Goal: Information Seeking & Learning: Compare options

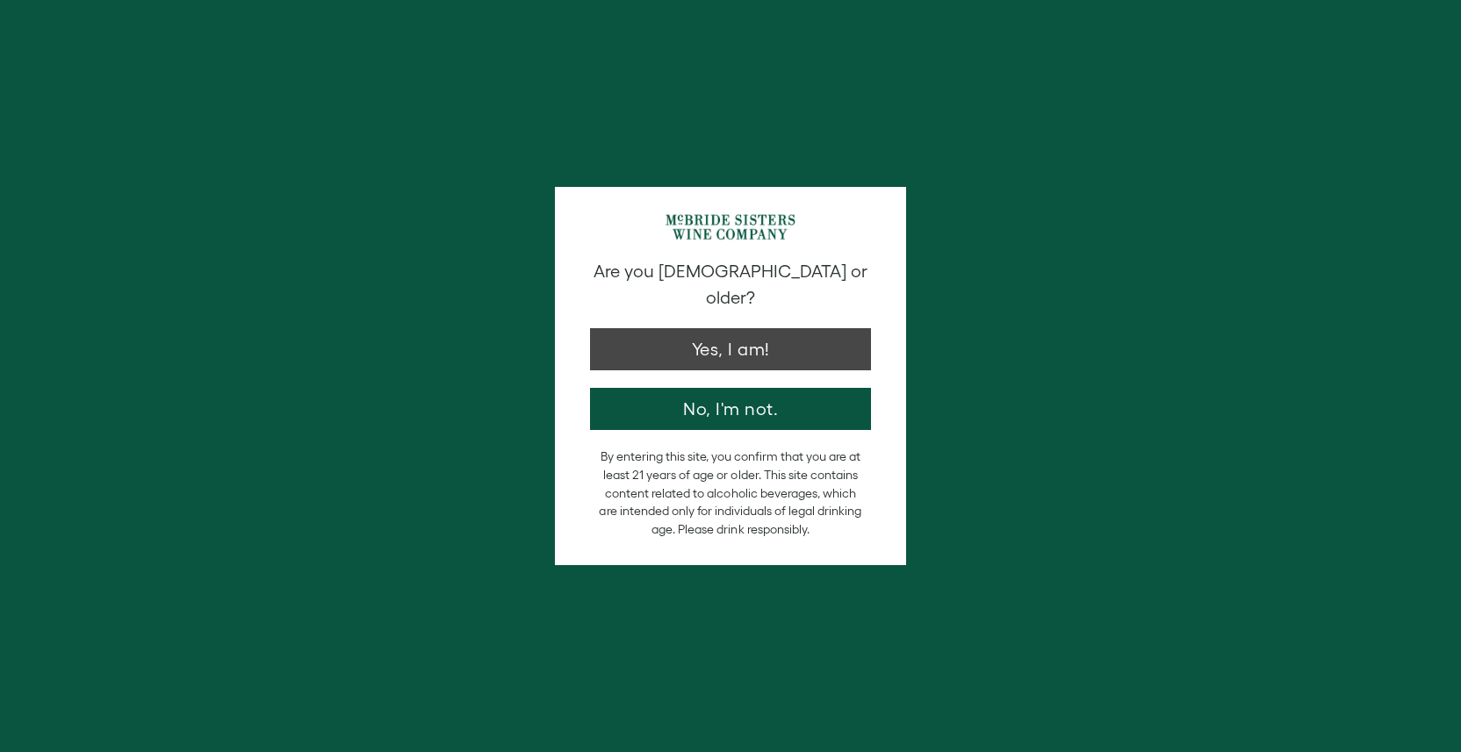
drag, startPoint x: 0, startPoint y: 0, endPoint x: 653, endPoint y: 326, distance: 729.8
click at [653, 328] on button "Yes, I am!" at bounding box center [730, 349] width 281 height 42
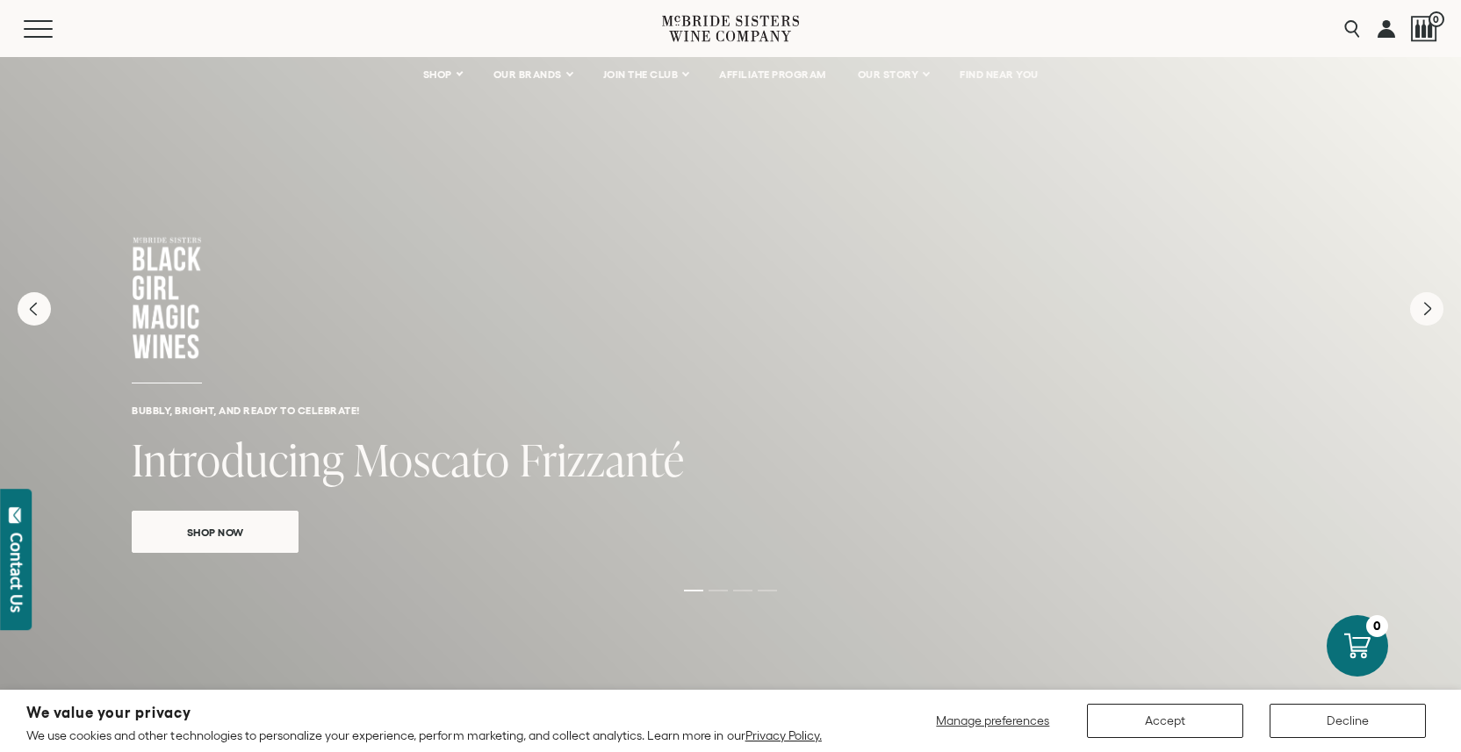
click at [1176, 716] on button "Accept" at bounding box center [1165, 721] width 156 height 34
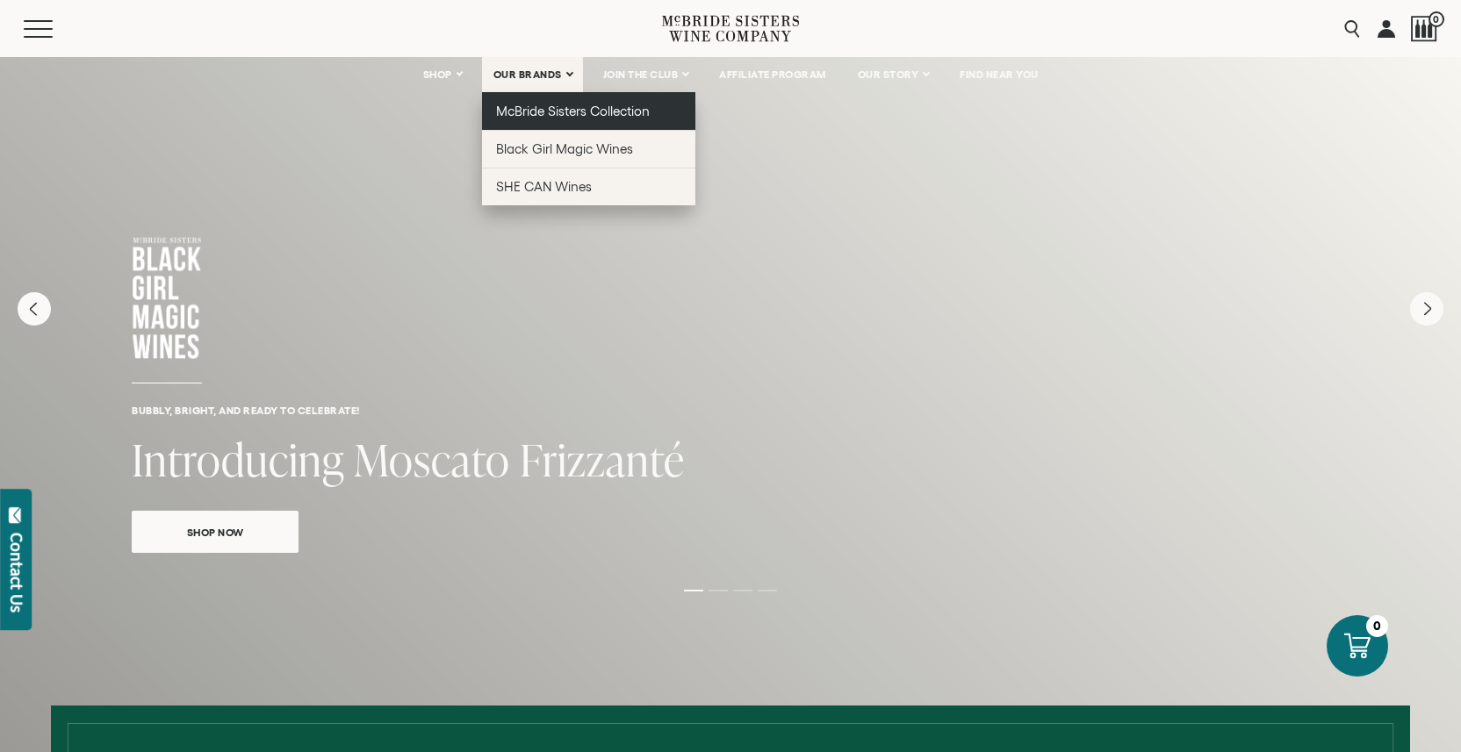
click at [552, 106] on span "McBride Sisters Collection" at bounding box center [573, 111] width 154 height 15
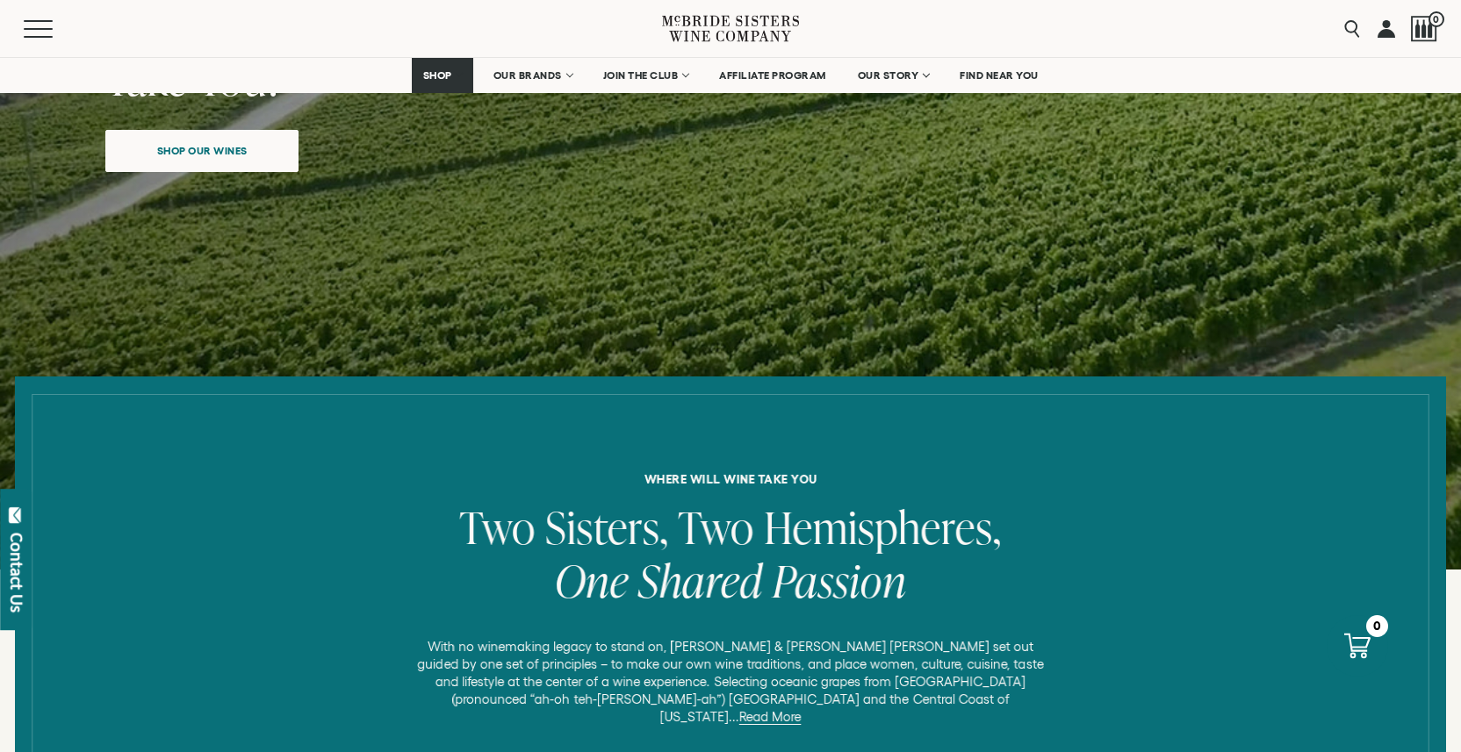
scroll to position [371, 0]
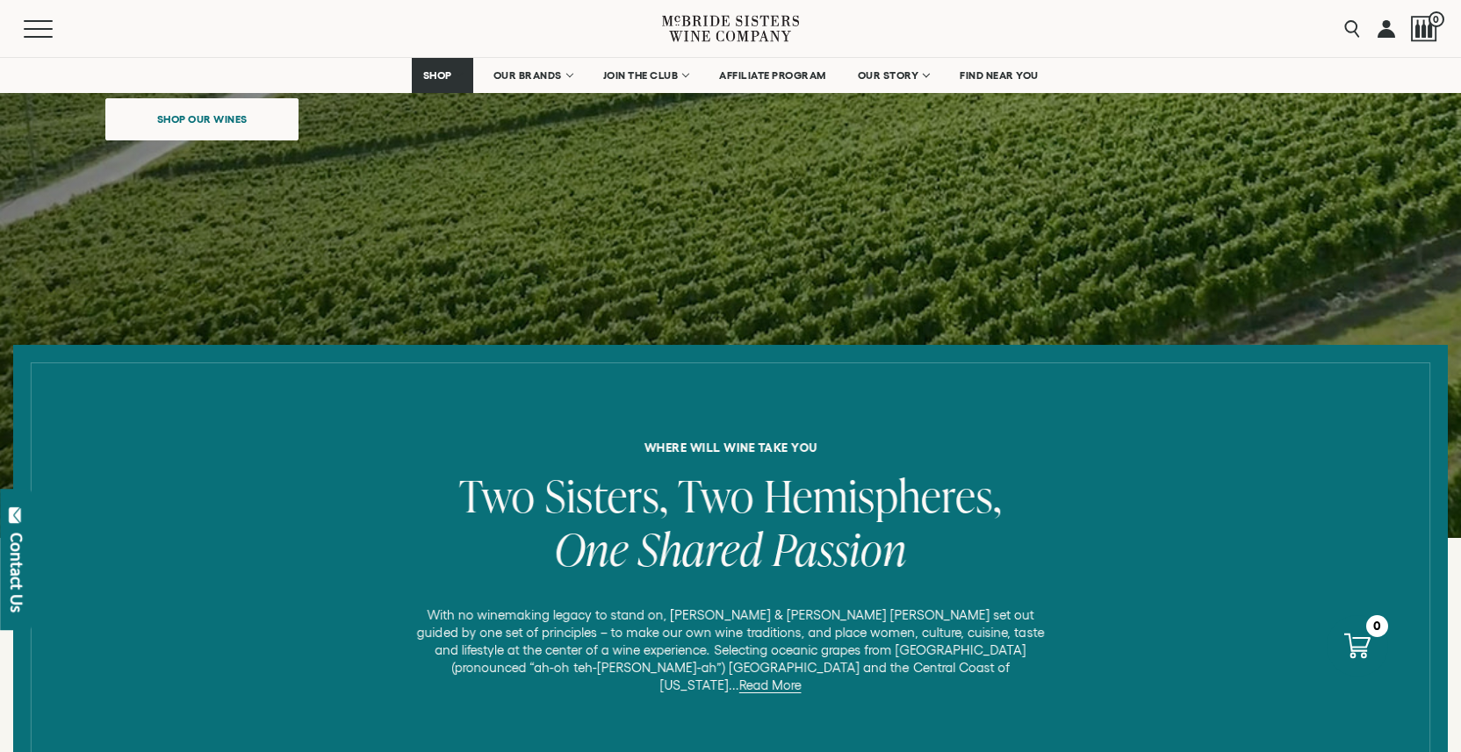
click at [209, 114] on span "Shop our wines" at bounding box center [202, 119] width 152 height 34
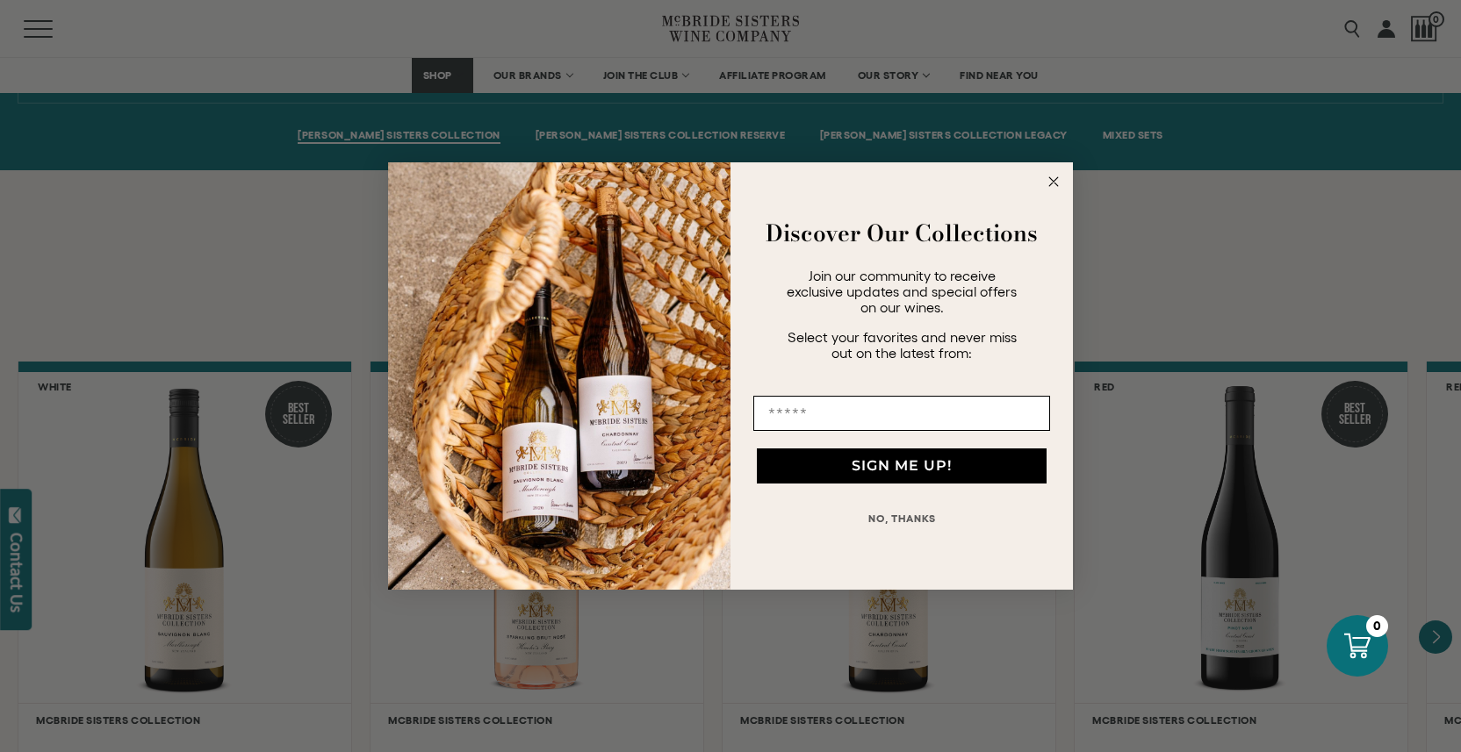
scroll to position [1238, 0]
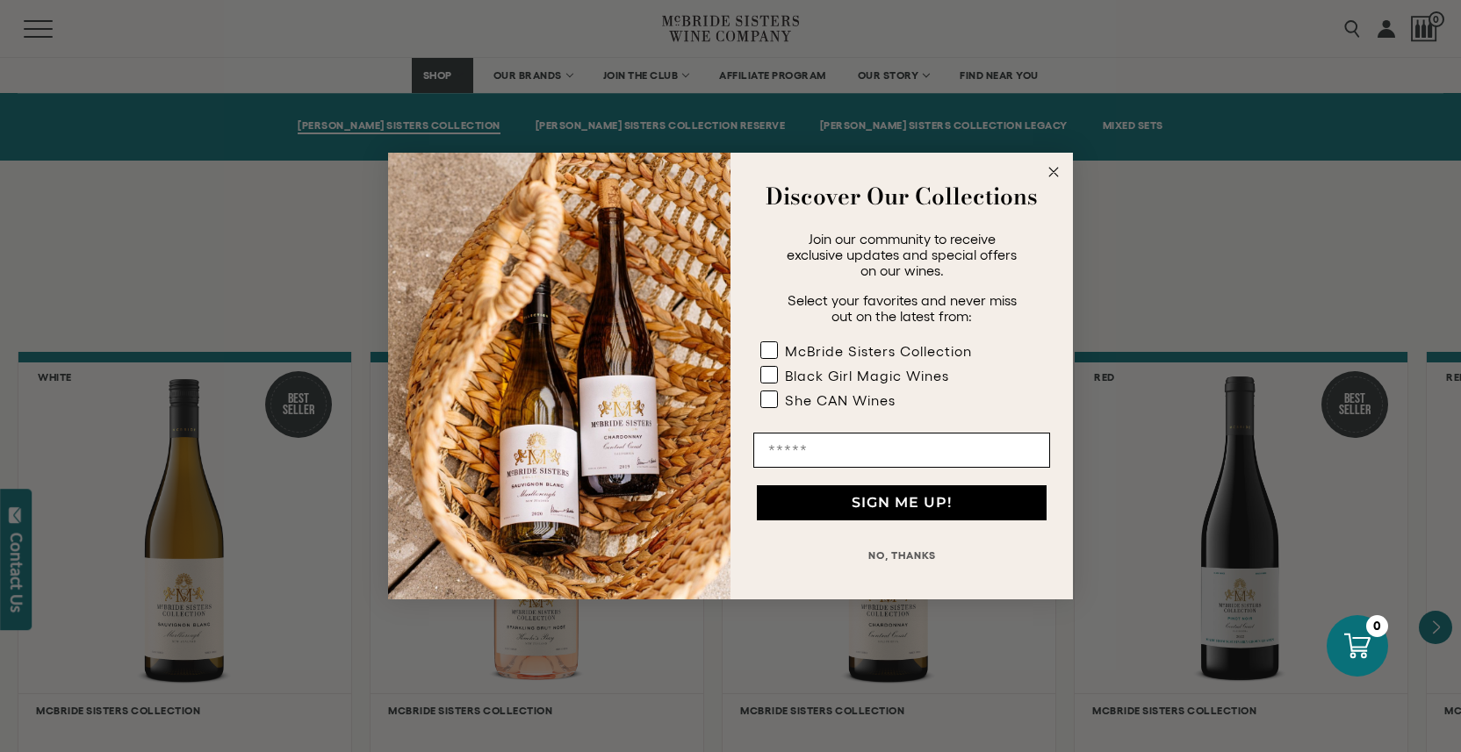
click at [887, 552] on button "NO, THANKS" at bounding box center [901, 555] width 297 height 35
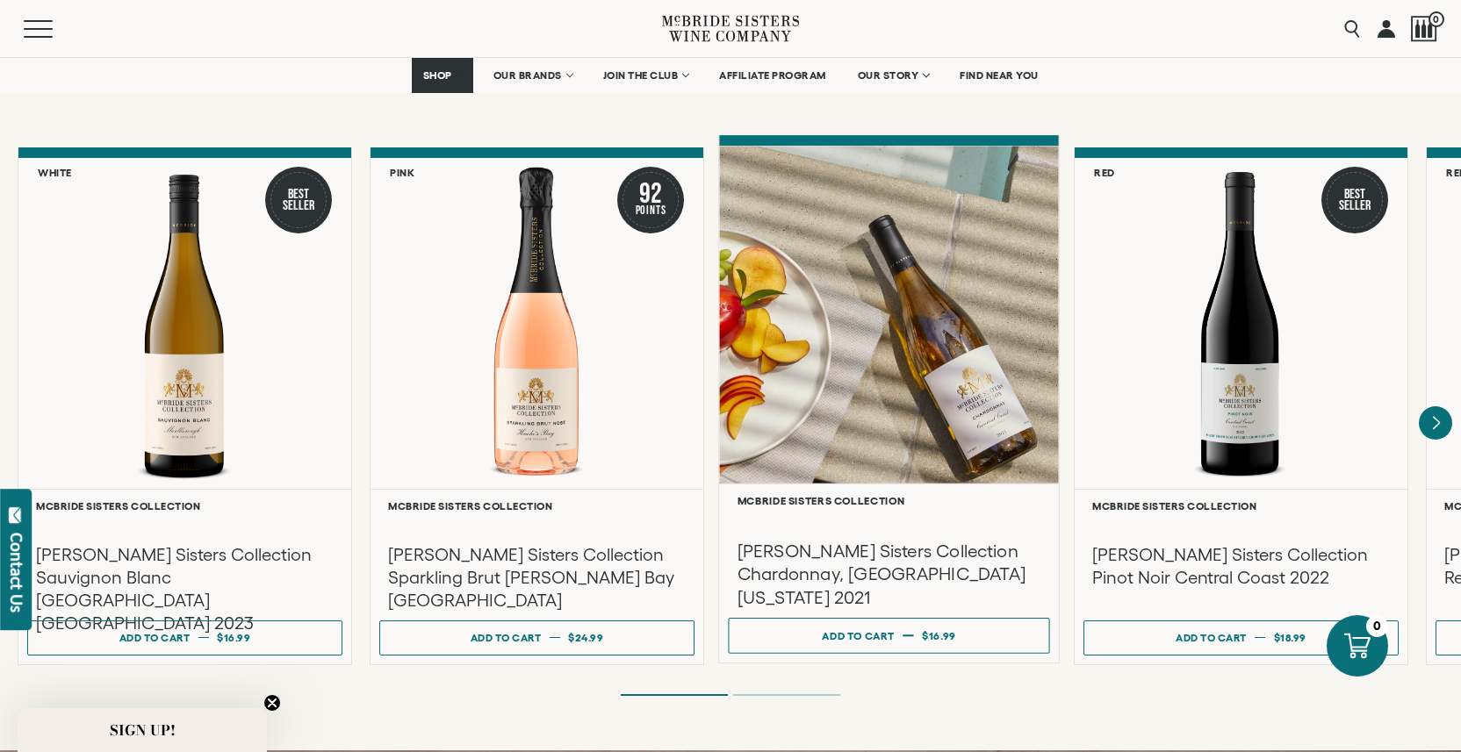
scroll to position [1445, 0]
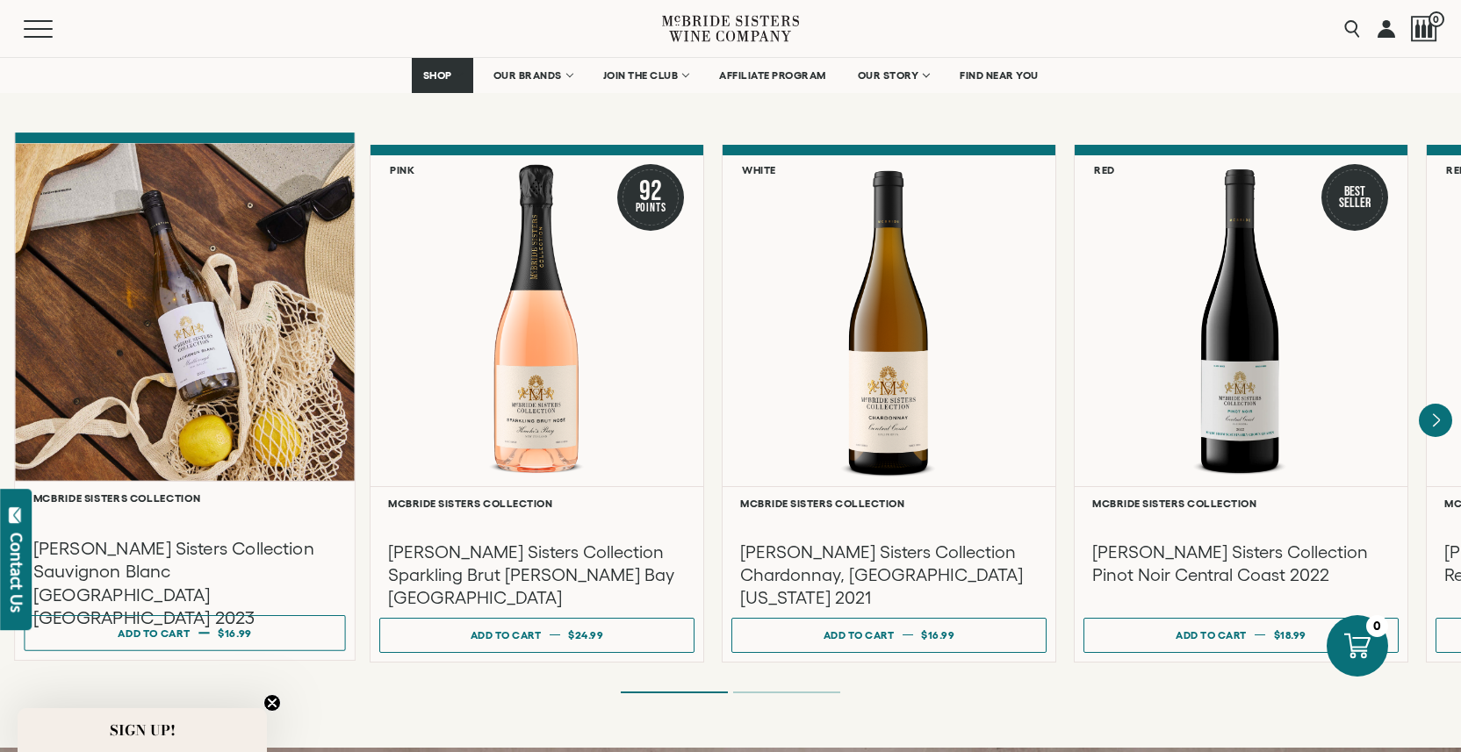
click at [166, 536] on h3 "McBride Sisters Collection Sauvignon Blanc Marlborough New Zealand 2023" at bounding box center [185, 582] width 304 height 93
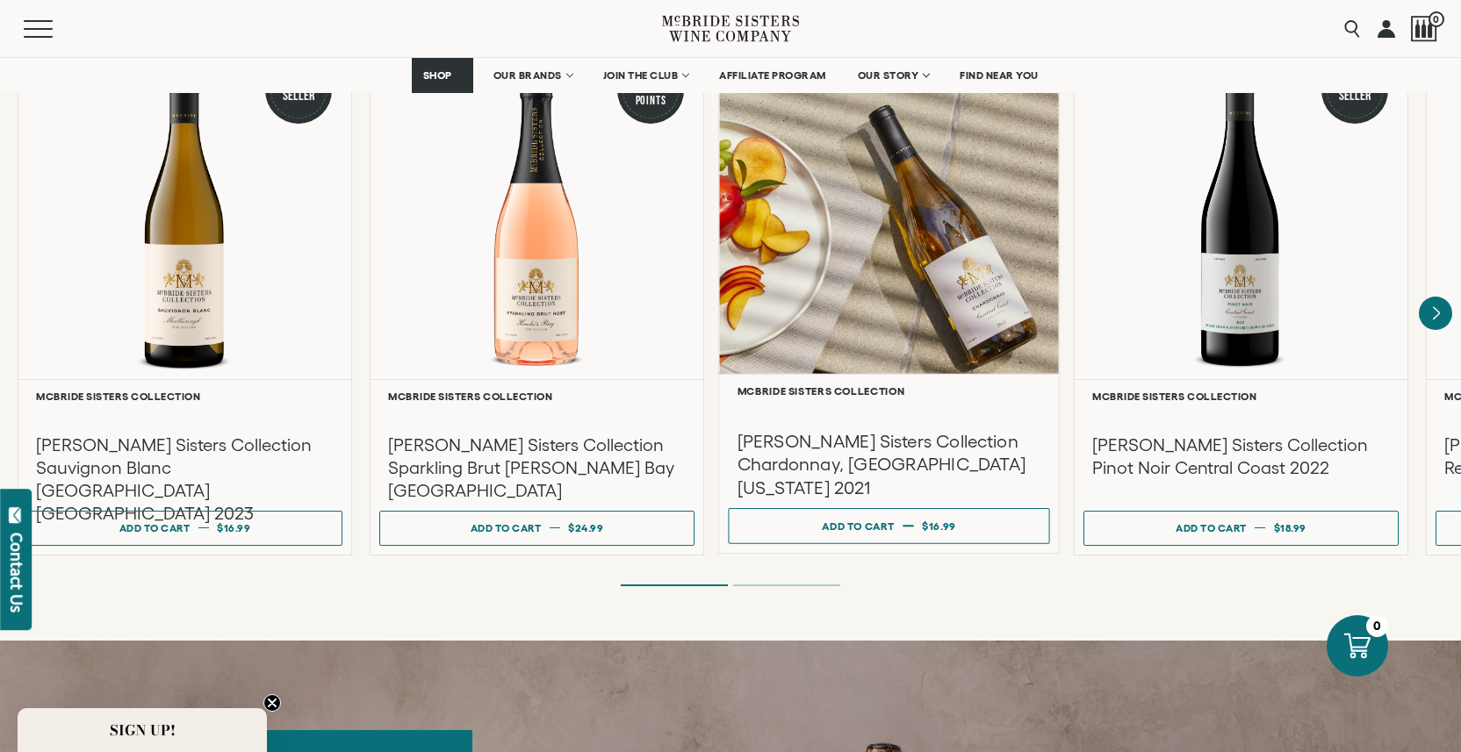
scroll to position [1556, 0]
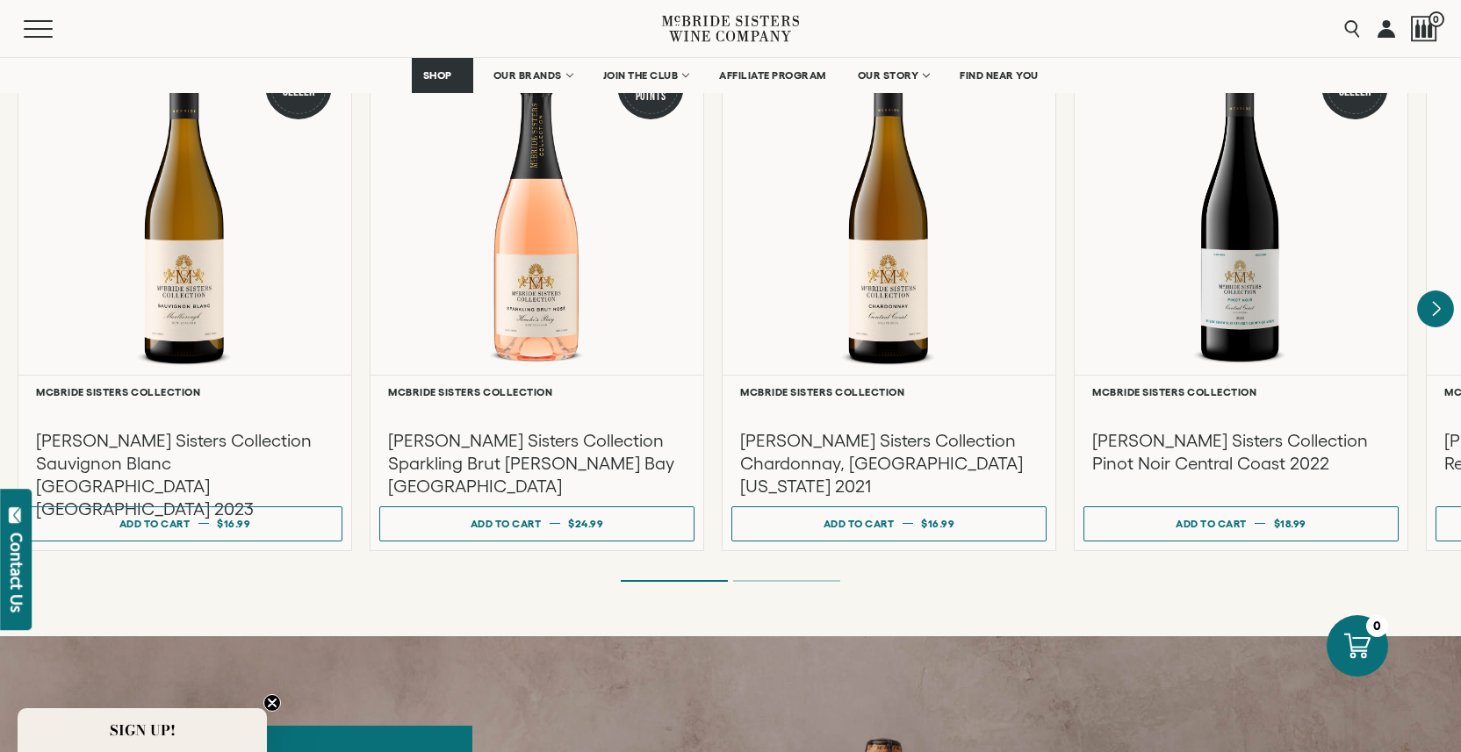
click at [1440, 291] on icon "Next" at bounding box center [1435, 309] width 37 height 37
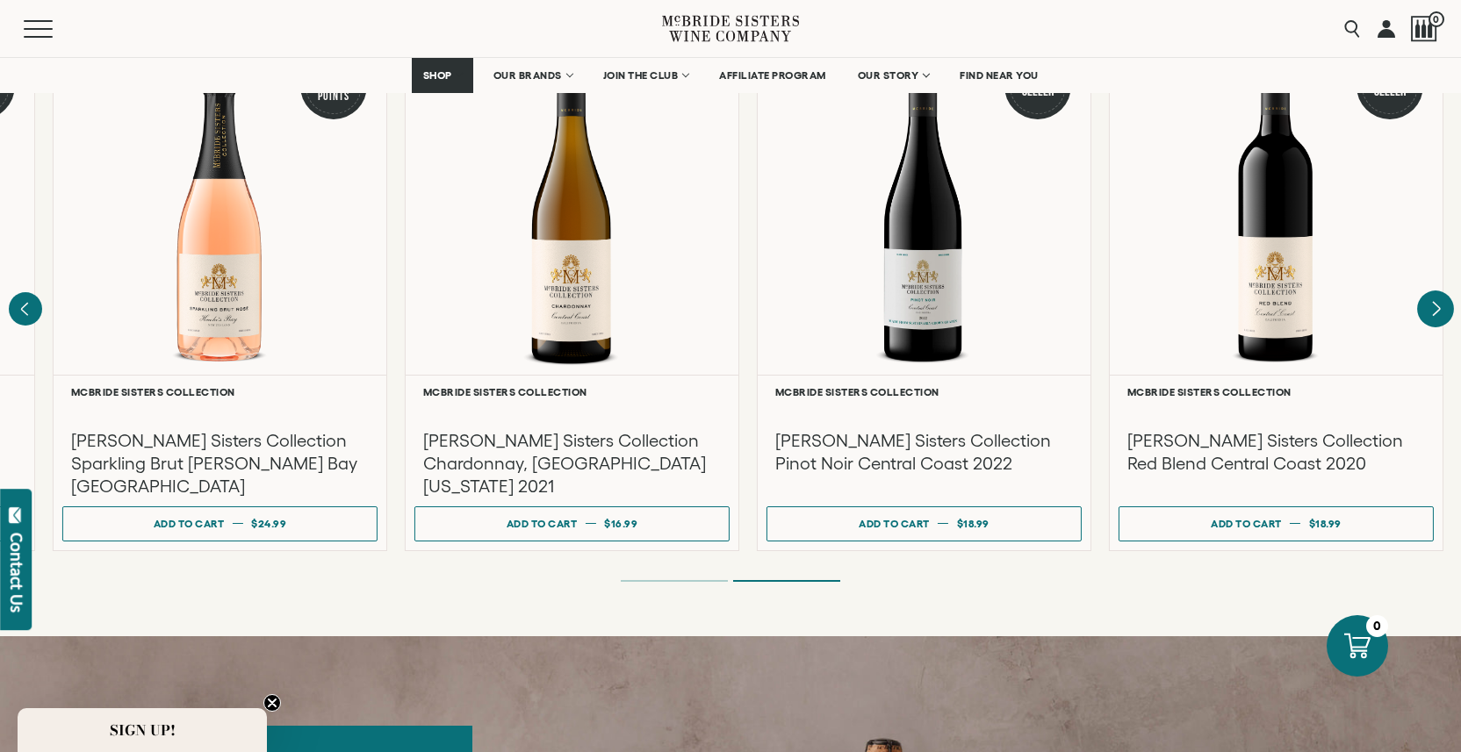
click at [0, 0] on div at bounding box center [0, 0] width 0 height 0
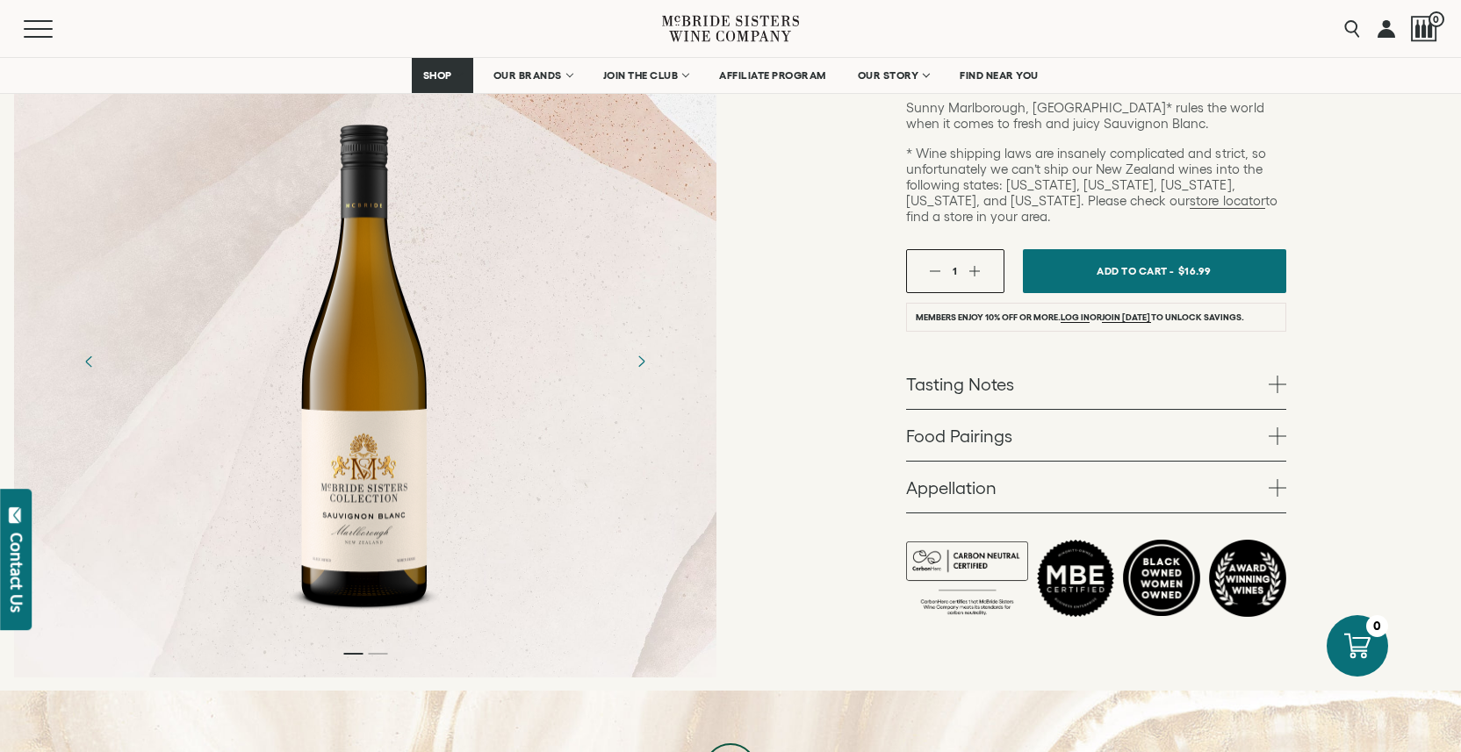
scroll to position [466, 0]
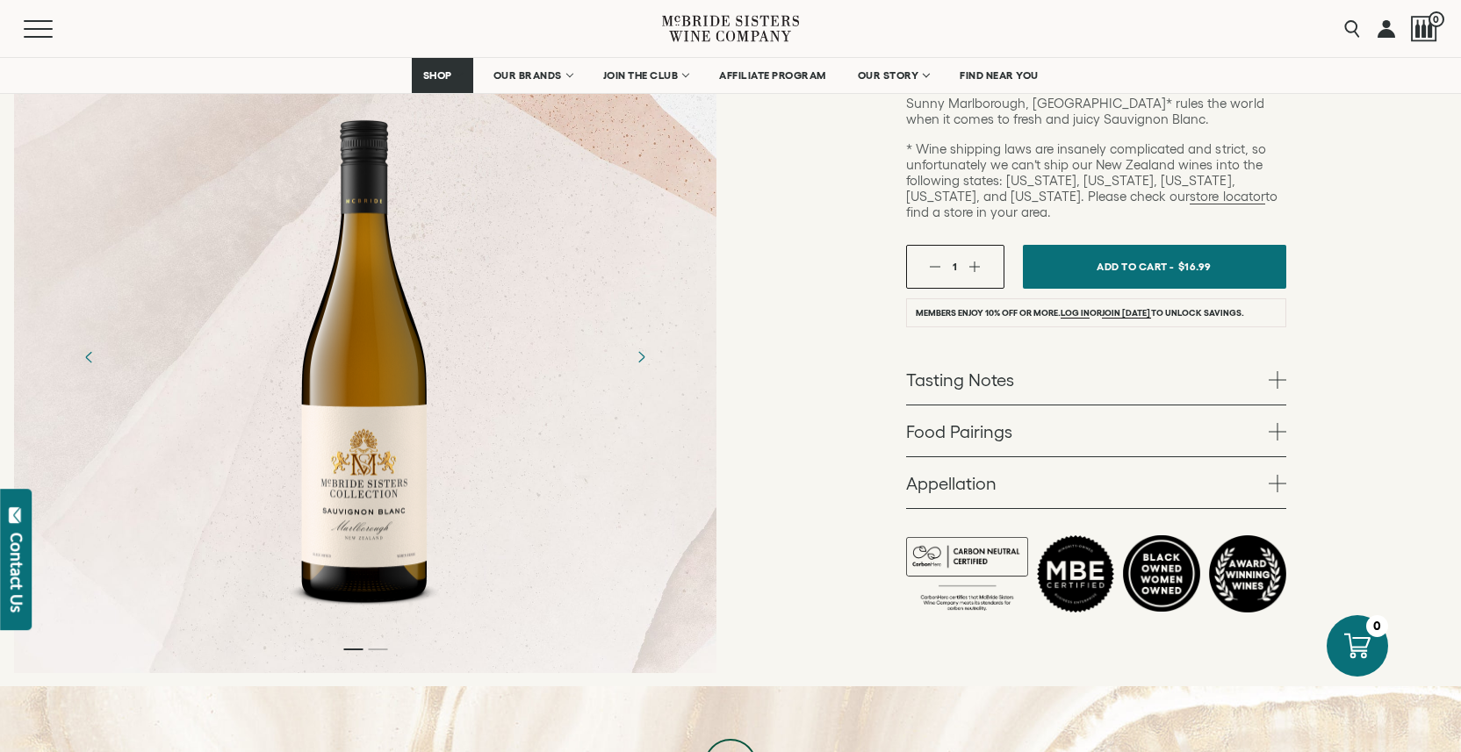
click at [1276, 371] on span at bounding box center [1277, 380] width 18 height 18
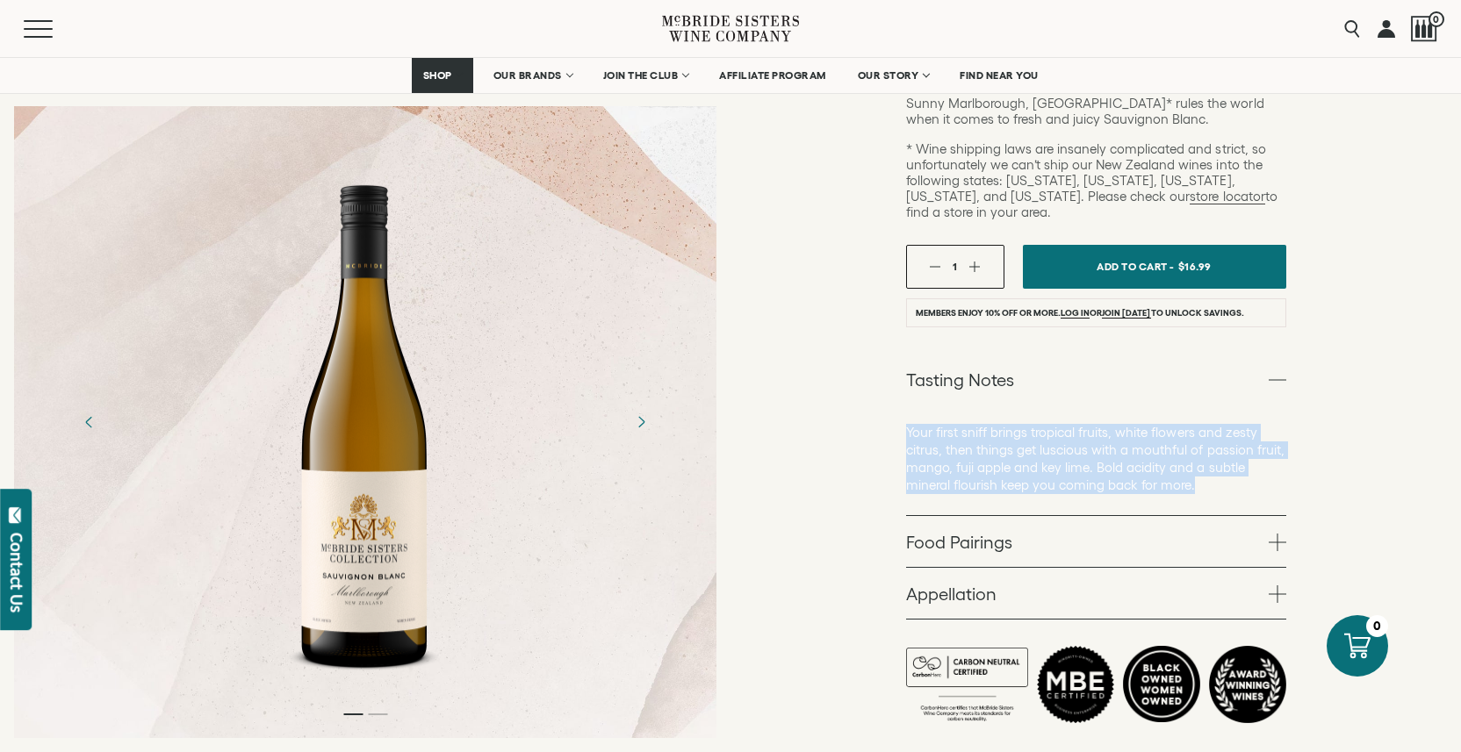
drag, startPoint x: 907, startPoint y: 395, endPoint x: 1203, endPoint y: 456, distance: 302.0
click at [1203, 456] on p "Your first sniff brings tropical fruits, white flowers and zesty citrus, then t…" at bounding box center [1096, 459] width 380 height 70
copy p "Your first sniff brings tropical fruits, white flowers and zesty citrus, then t…"
click at [960, 520] on link "Food Pairings" at bounding box center [1096, 541] width 380 height 51
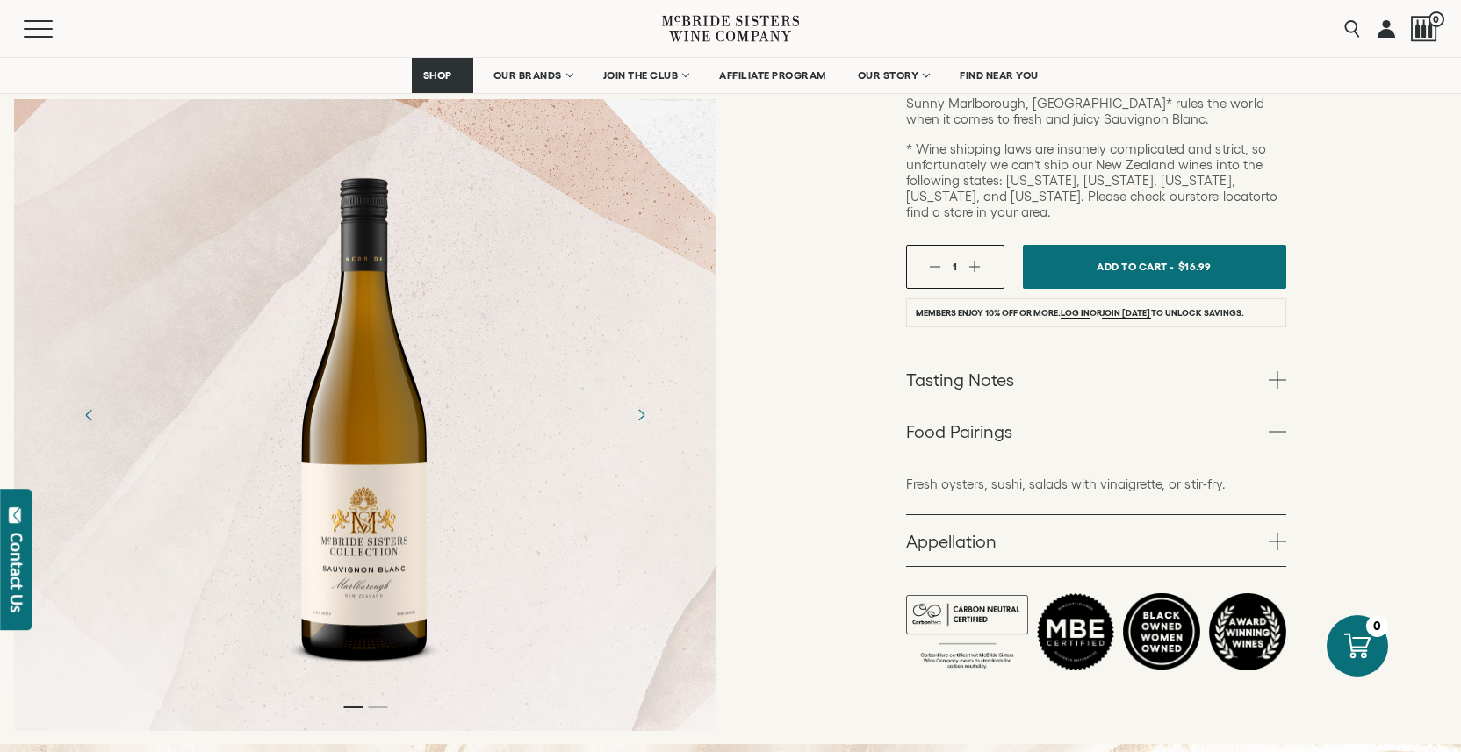
scroll to position [463, 0]
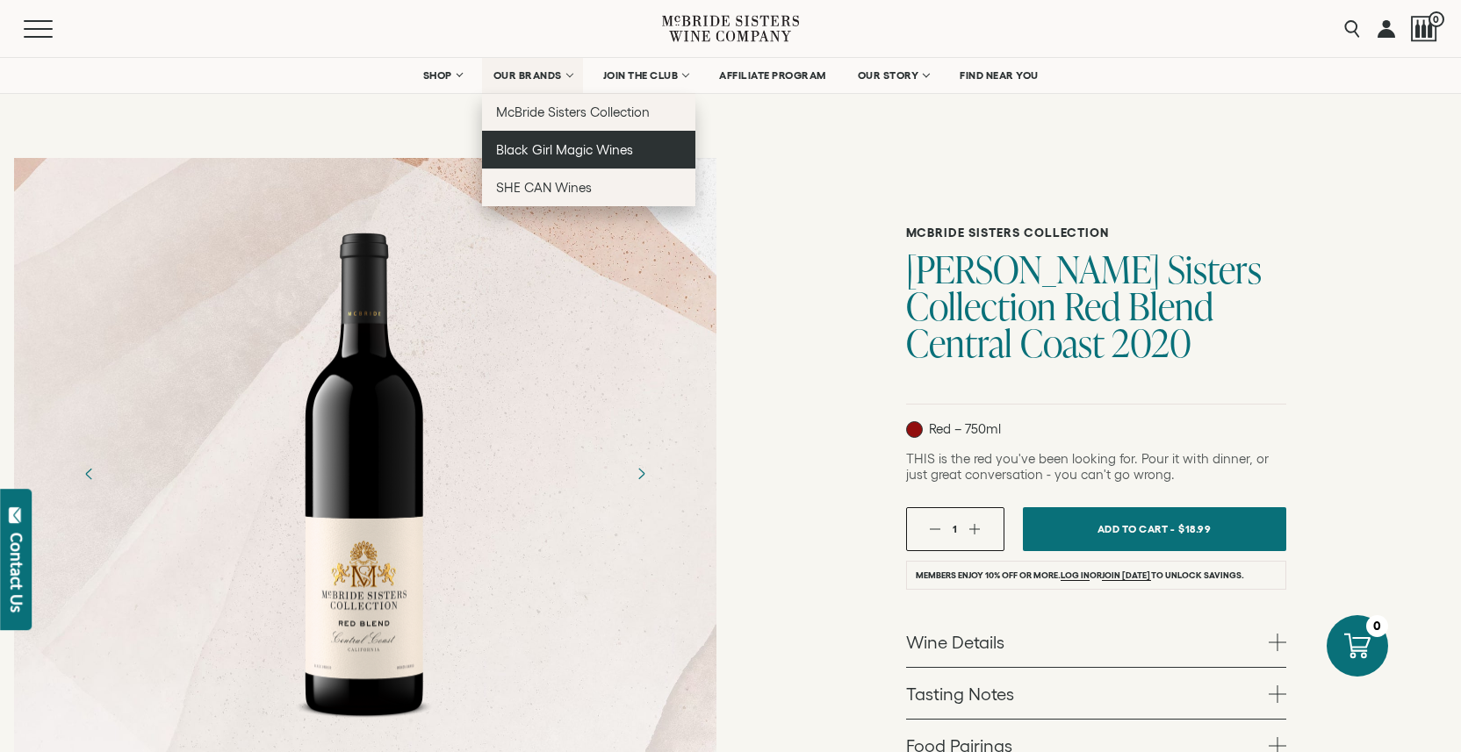
click at [530, 146] on span "Black Girl Magic Wines" at bounding box center [564, 149] width 137 height 15
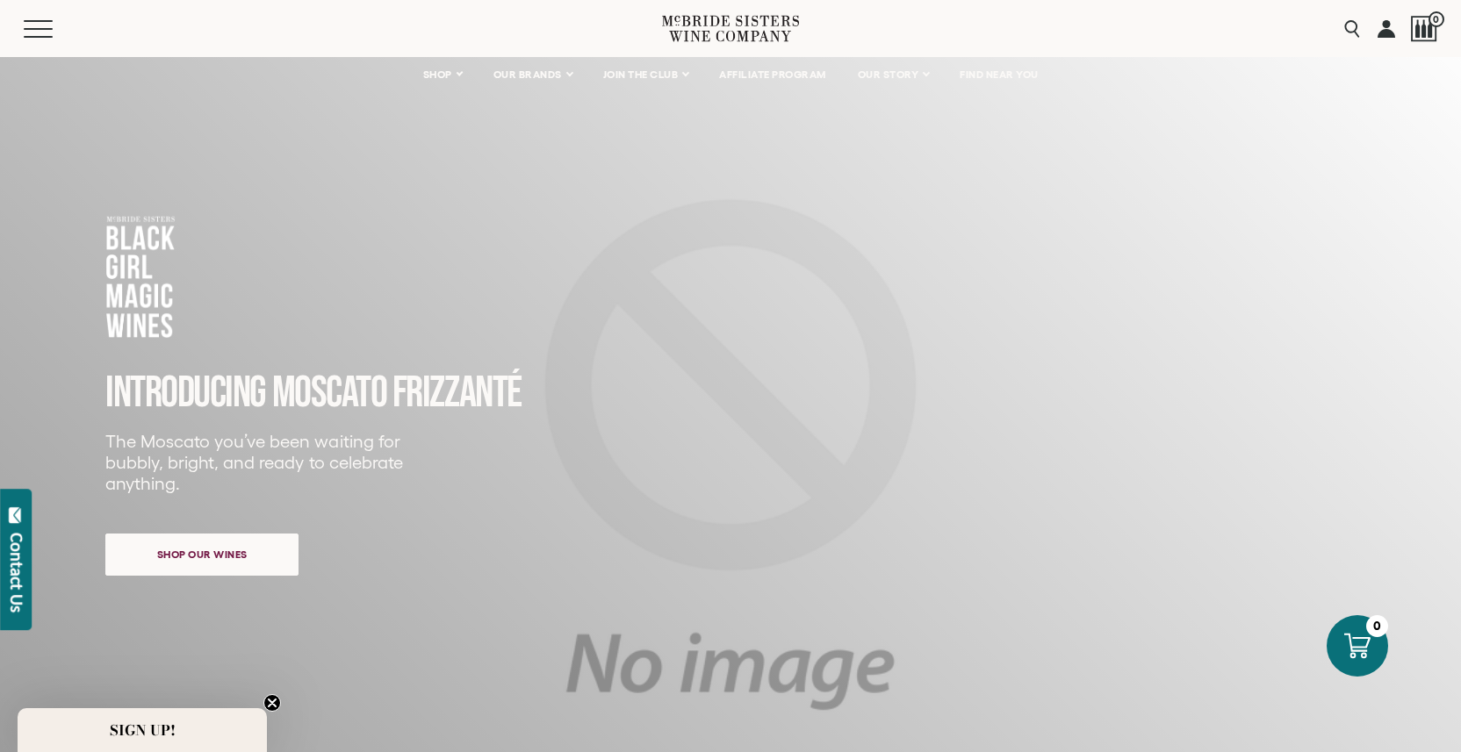
click at [214, 553] on span "Shop our wines" at bounding box center [202, 554] width 152 height 34
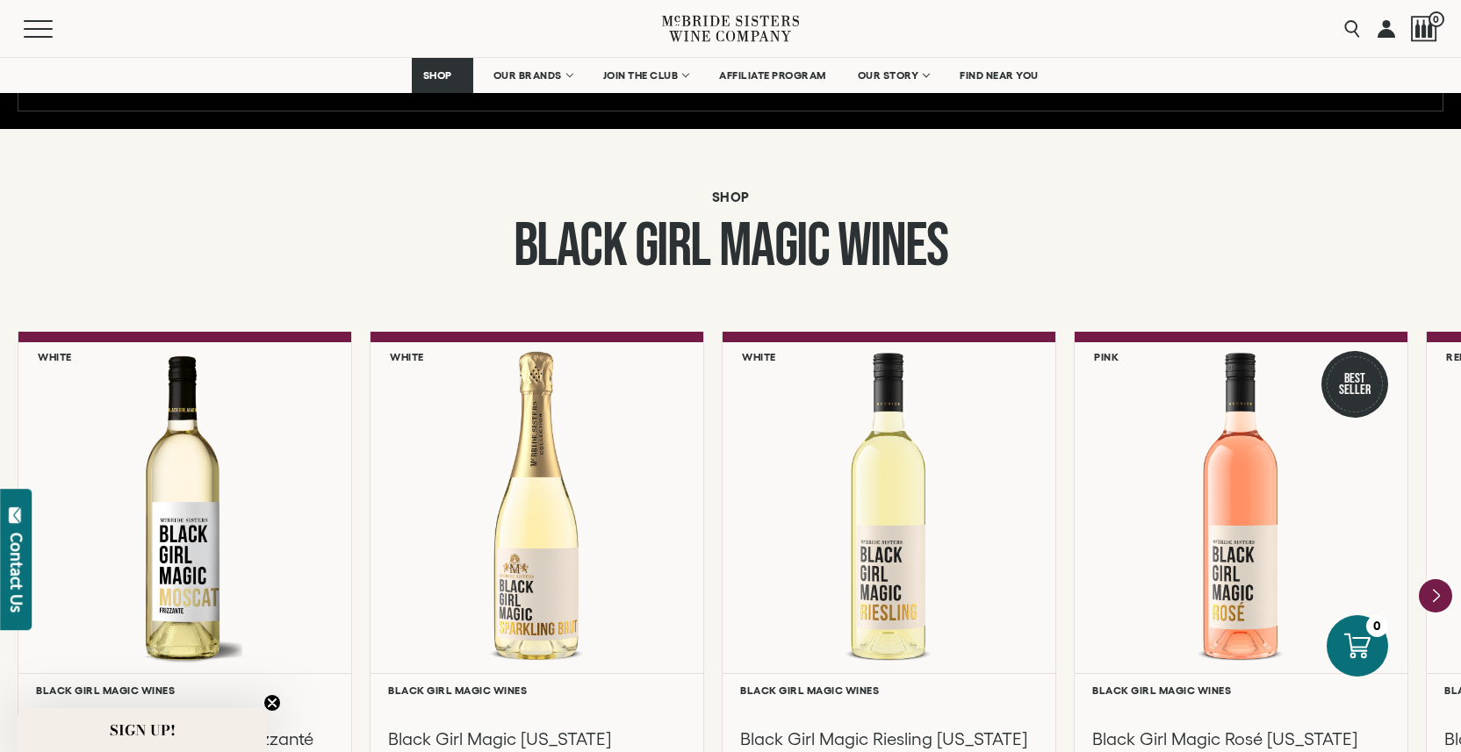
scroll to position [1340, 0]
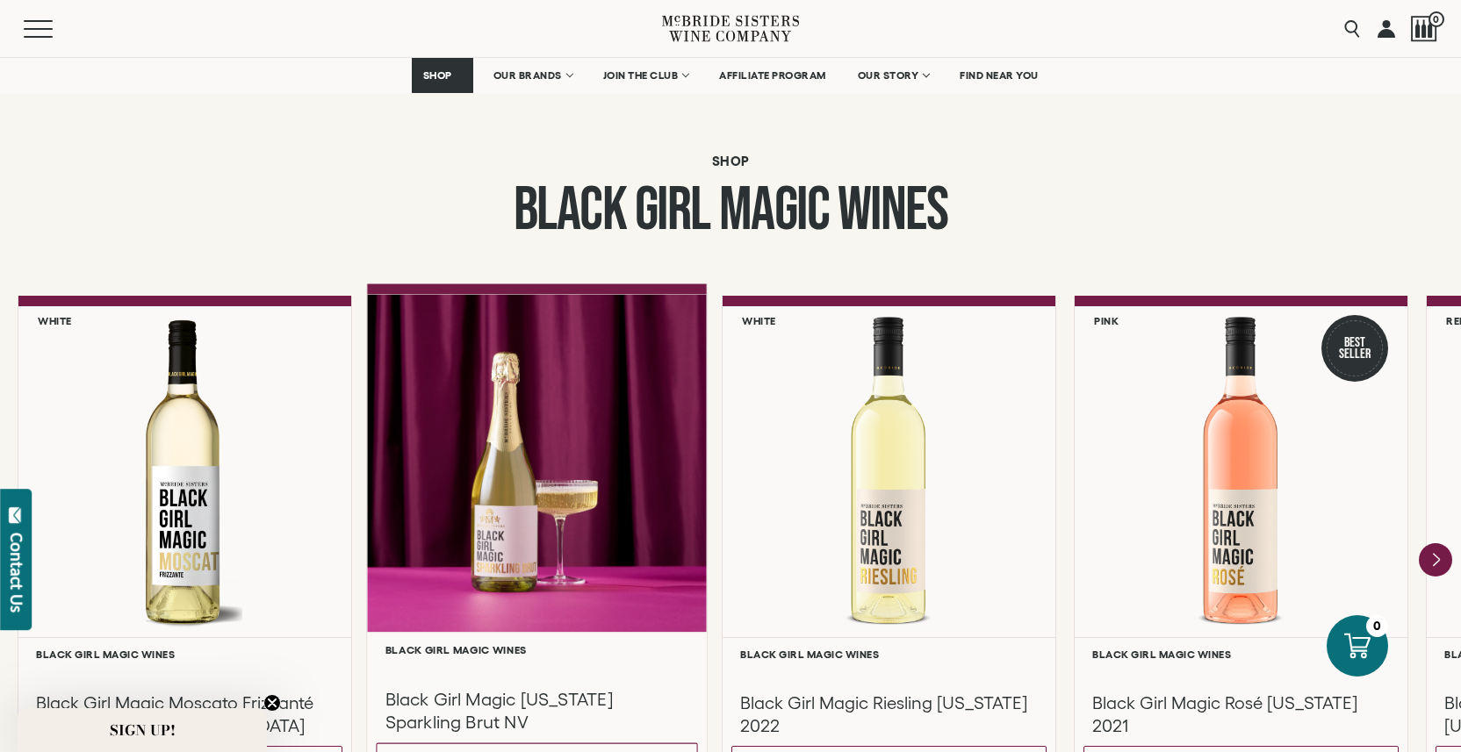
click at [516, 516] on div at bounding box center [537, 463] width 340 height 338
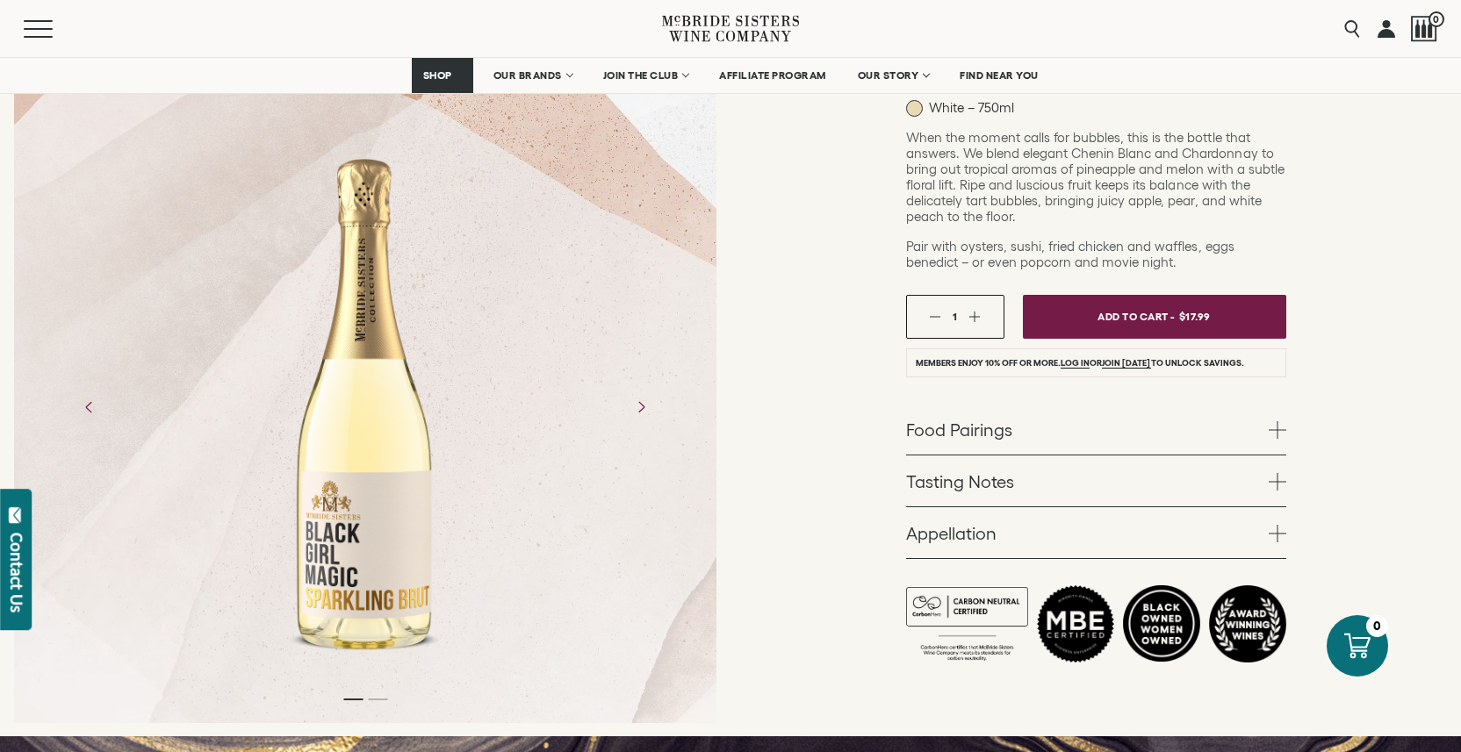
scroll to position [391, 0]
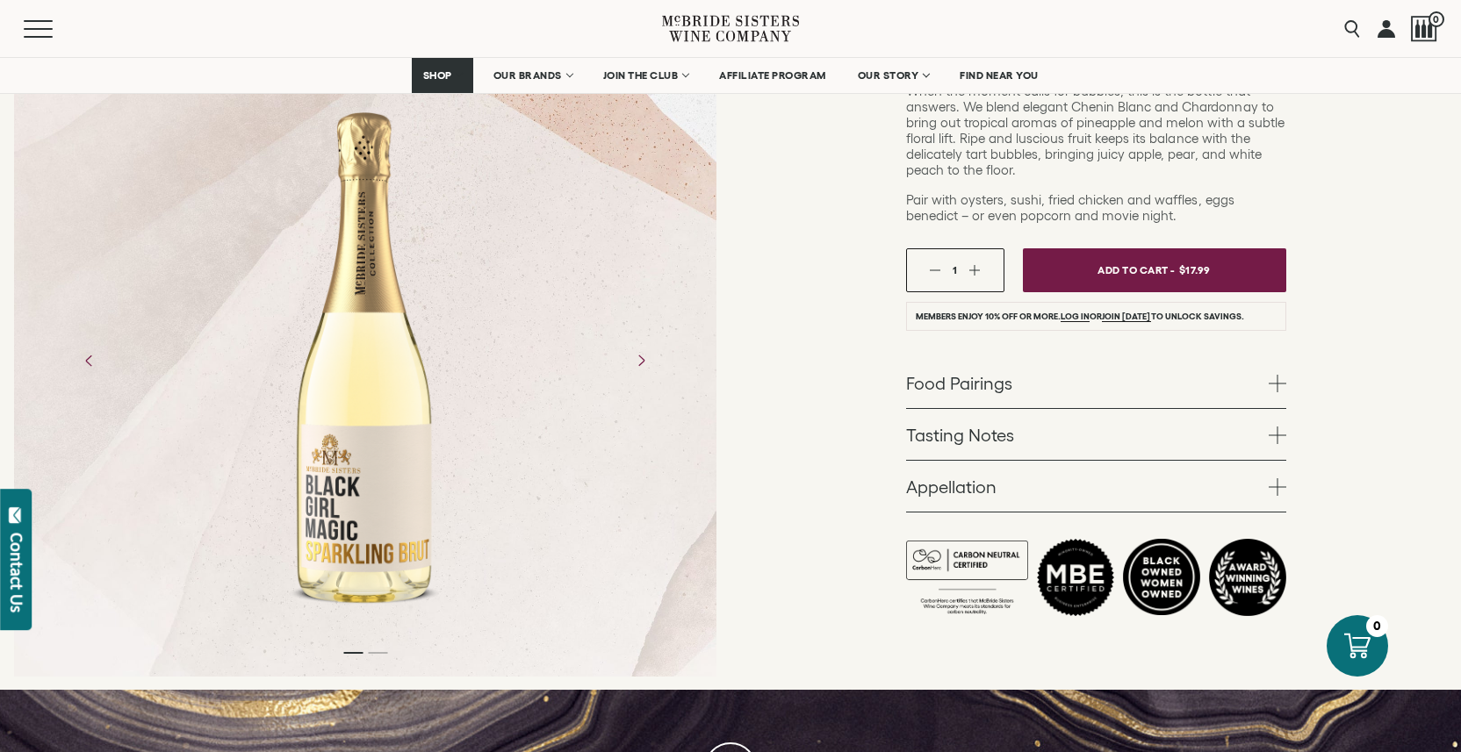
click at [1039, 445] on link "Tasting Notes" at bounding box center [1096, 434] width 380 height 51
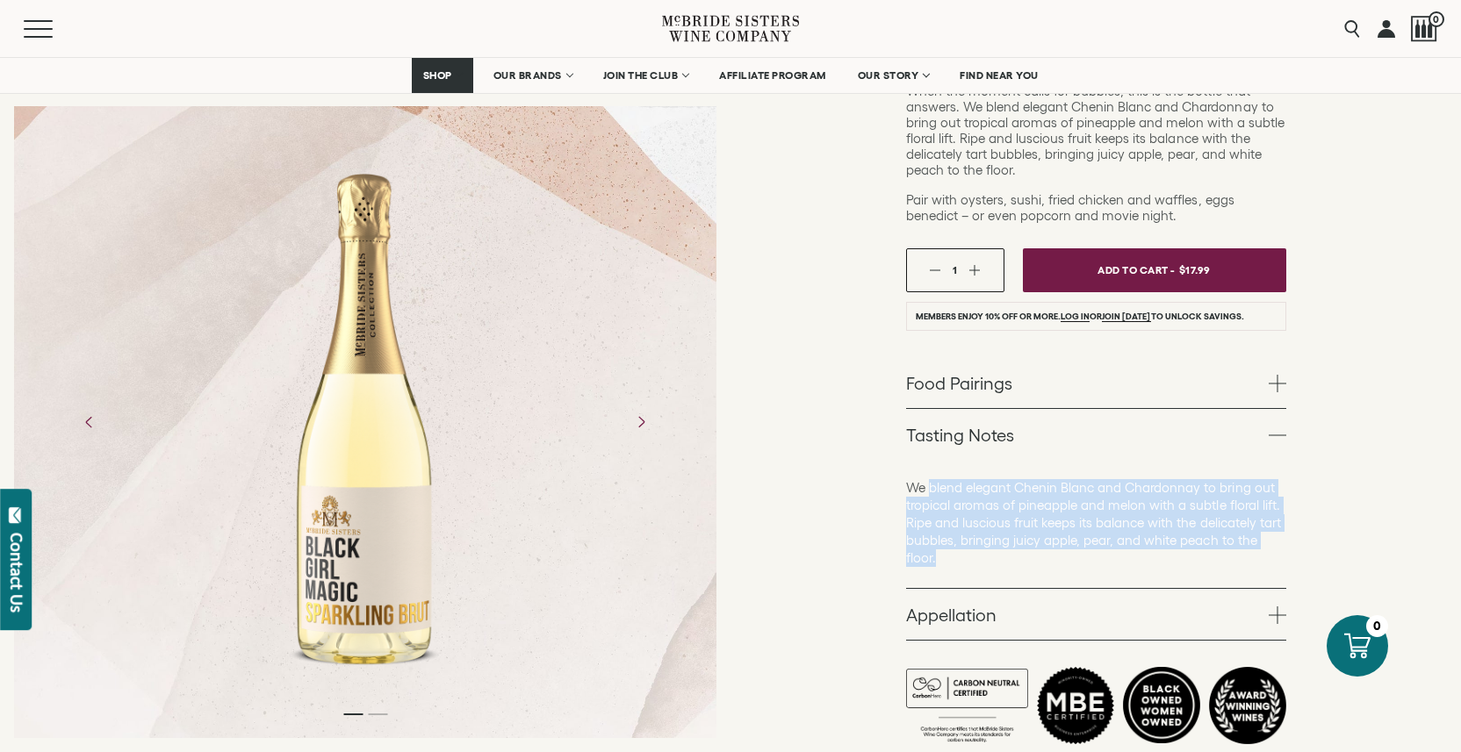
drag, startPoint x: 927, startPoint y: 482, endPoint x: 977, endPoint y: 556, distance: 89.1
click at [977, 556] on p "We blend elegant Chenin Blanc and Chardonnay to bring out tropical aromas of pi…" at bounding box center [1096, 523] width 380 height 88
copy p "blend elegant Chenin Blanc and Chardonnay to bring out tropical aromas of pinea…"
